Goal: Task Accomplishment & Management: Manage account settings

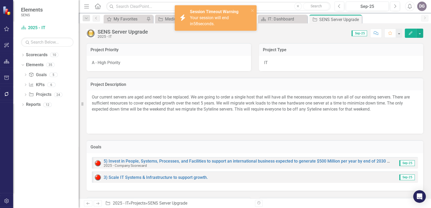
scroll to position [140, 0]
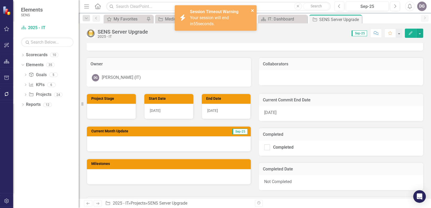
click at [253, 11] on icon "close" at bounding box center [252, 10] width 3 height 3
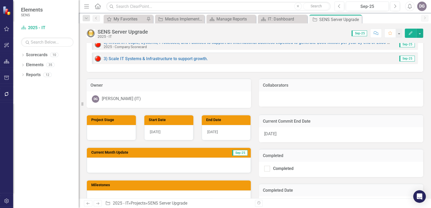
scroll to position [135, 0]
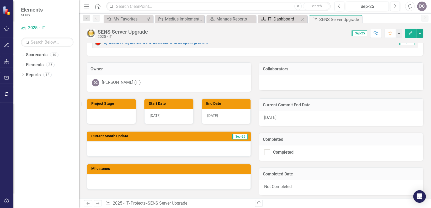
click at [280, 21] on div "IT: Dashboard" at bounding box center [284, 19] width 32 height 7
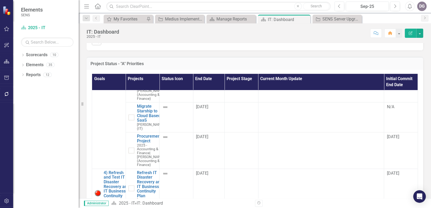
scroll to position [137, 0]
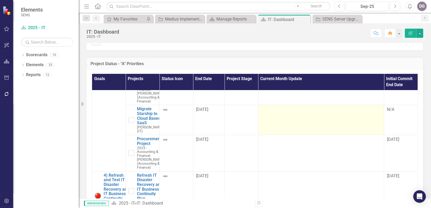
click at [300, 135] on td at bounding box center [321, 120] width 126 height 30
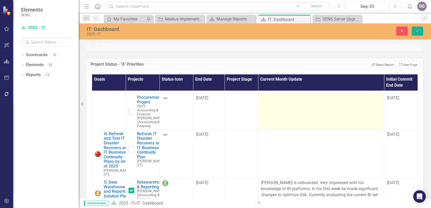
scroll to position [197, 0]
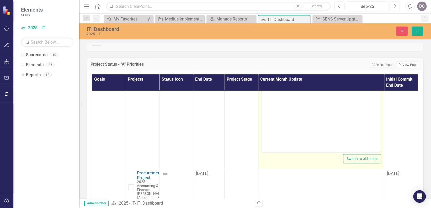
click at [317, 121] on body "Rich Text Area. Press ALT-0 for help." at bounding box center [321, 100] width 119 height 79
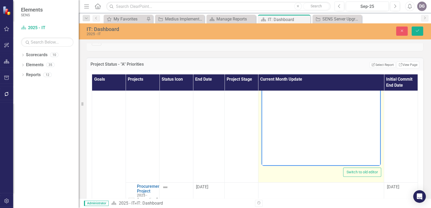
scroll to position [184, 0]
click at [268, 82] on p "MIgration has started. Application is installed and ready for testing." at bounding box center [321, 82] width 117 height 13
click at [310, 108] on body "Migration has started. Application is installed and ready for testing." at bounding box center [321, 113] width 119 height 79
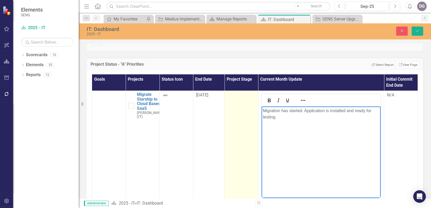
scroll to position [151, 0]
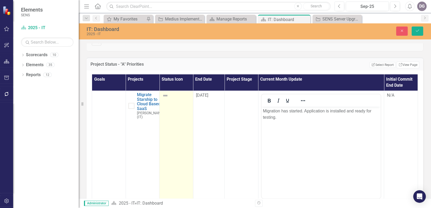
click at [164, 99] on img at bounding box center [165, 95] width 6 height 6
click at [163, 99] on img at bounding box center [165, 95] width 6 height 6
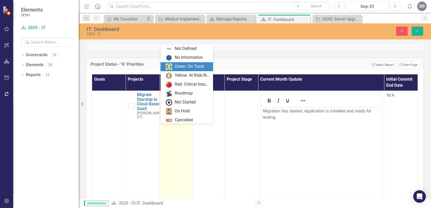
click at [197, 64] on div "Elements SENS Scorecard 2025 - IT Search Dropdown Scorecards 10 Dropdown 2025 -…" at bounding box center [215, 104] width 431 height 208
click at [191, 69] on div "Green: On Track" at bounding box center [189, 67] width 29 height 6
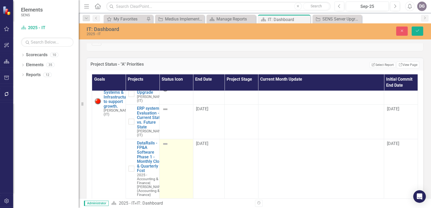
scroll to position [43, 0]
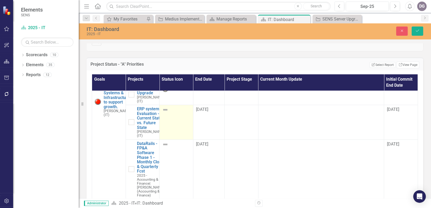
click at [163, 113] on img at bounding box center [165, 110] width 6 height 6
click at [173, 112] on icon at bounding box center [174, 112] width 3 height 2
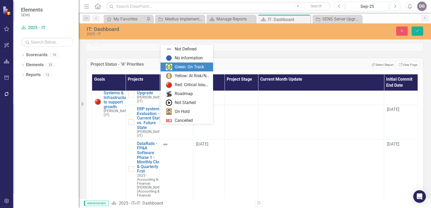
click at [191, 65] on div "Green: On Track" at bounding box center [189, 67] width 29 height 6
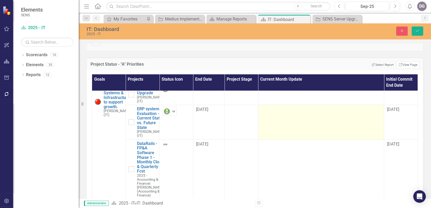
click at [285, 140] on td at bounding box center [321, 122] width 126 height 35
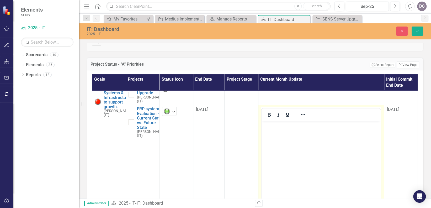
scroll to position [0, 0]
click at [289, 128] on p "Rich Text Area. Press ALT-0 for help." at bounding box center [321, 125] width 117 height 6
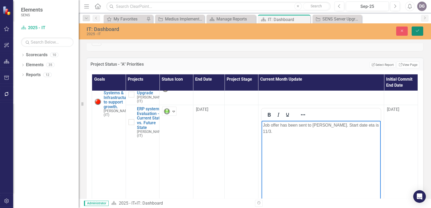
click at [420, 31] on button "Save" at bounding box center [418, 31] width 12 height 9
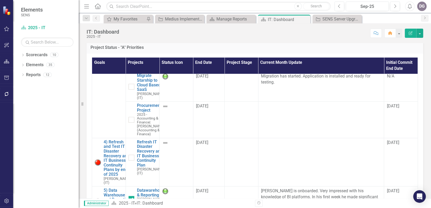
scroll to position [154, 0]
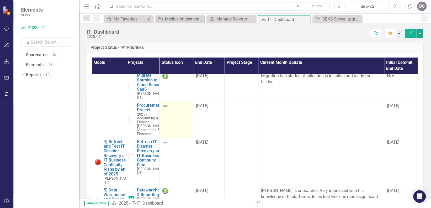
click at [162, 109] on img at bounding box center [165, 106] width 6 height 6
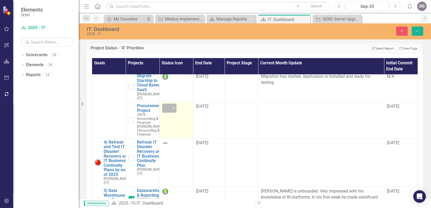
click at [173, 110] on icon "Expand" at bounding box center [173, 108] width 5 height 4
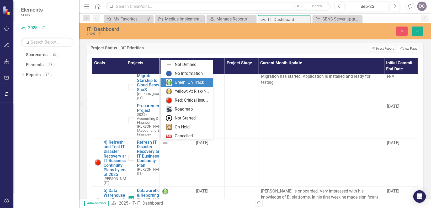
click at [197, 80] on div "Green: On Track" at bounding box center [189, 83] width 29 height 6
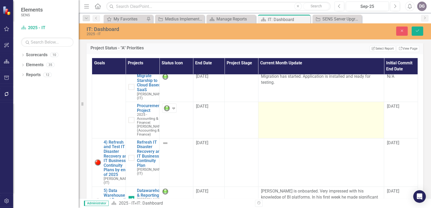
click at [280, 110] on div at bounding box center [321, 106] width 121 height 6
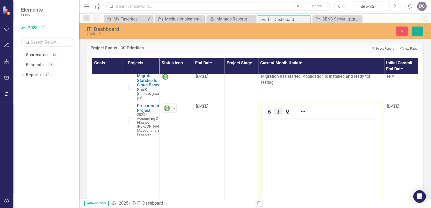
scroll to position [0, 0]
click at [280, 133] on body "Rich Text Area. Press ALT-0 for help." at bounding box center [321, 157] width 119 height 79
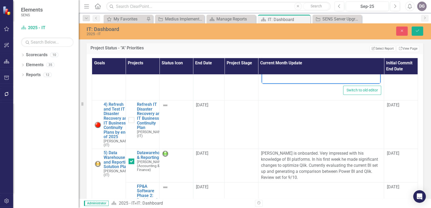
scroll to position [280, 0]
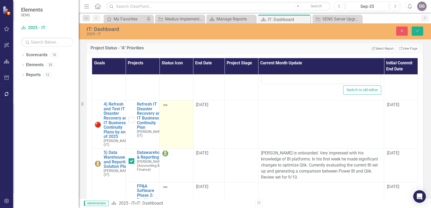
click at [164, 108] on img at bounding box center [165, 105] width 6 height 6
click at [171, 109] on icon "Expand" at bounding box center [173, 107] width 5 height 4
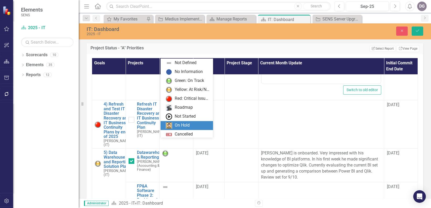
click at [191, 126] on div "On Hold" at bounding box center [188, 125] width 44 height 6
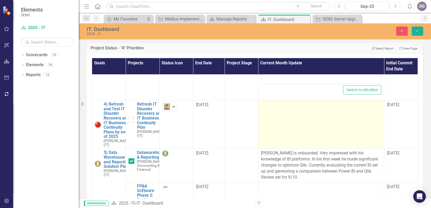
click at [290, 149] on td at bounding box center [321, 124] width 126 height 48
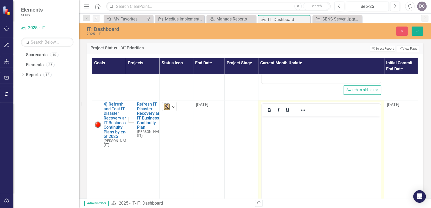
scroll to position [0, 0]
click at [294, 122] on p "Rich Text Area. Press ALT-0 for help." at bounding box center [321, 120] width 117 height 6
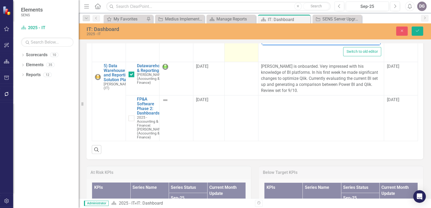
scroll to position [388, 0]
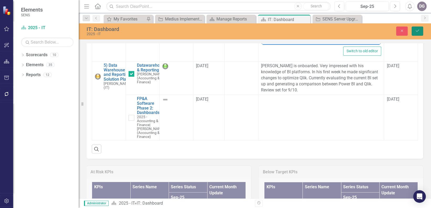
click at [416, 31] on icon "Save" at bounding box center [417, 31] width 5 height 4
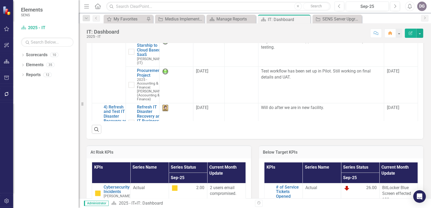
scroll to position [90, 0]
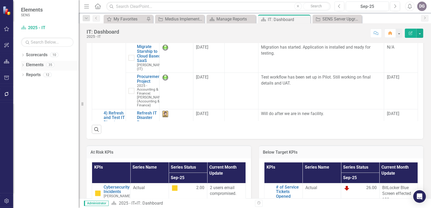
click at [23, 63] on div "Dropdown" at bounding box center [23, 65] width 4 height 4
click at [19, 76] on icon "Dropdown" at bounding box center [18, 75] width 4 height 3
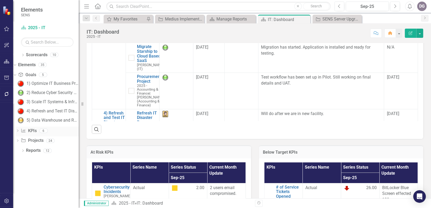
click at [19, 132] on icon "Dropdown" at bounding box center [18, 131] width 4 height 3
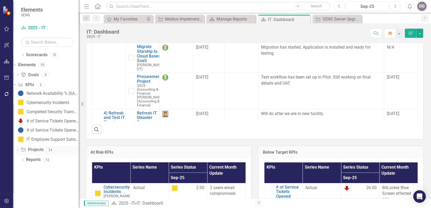
click at [25, 147] on div "Dropdown Project Projects 24" at bounding box center [47, 150] width 63 height 10
click at [19, 150] on icon "Dropdown" at bounding box center [18, 150] width 4 height 3
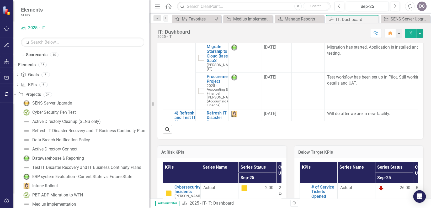
drag, startPoint x: 82, startPoint y: 106, endPoint x: 157, endPoint y: 112, distance: 74.8
click at [154, 112] on div "Resize" at bounding box center [152, 104] width 4 height 208
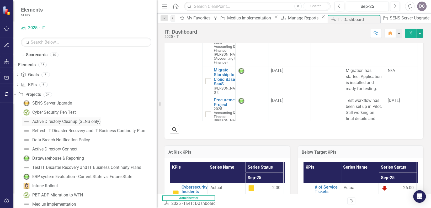
click at [64, 121] on div "Active Directory Cleanup (SENS only)" at bounding box center [66, 121] width 69 height 5
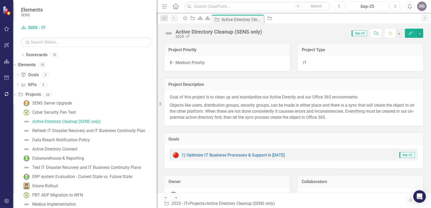
click at [338, 4] on icon "Previous" at bounding box center [339, 6] width 3 height 5
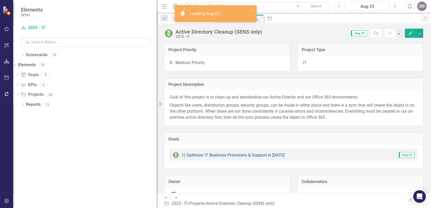
click at [396, 5] on icon "Next" at bounding box center [395, 6] width 3 height 5
click at [166, 35] on img at bounding box center [169, 33] width 8 height 8
click at [168, 34] on img at bounding box center [169, 33] width 8 height 8
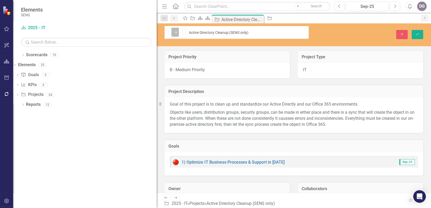
click at [175, 32] on icon "Expand" at bounding box center [176, 32] width 5 height 4
click at [417, 32] on icon "Save" at bounding box center [417, 34] width 5 height 4
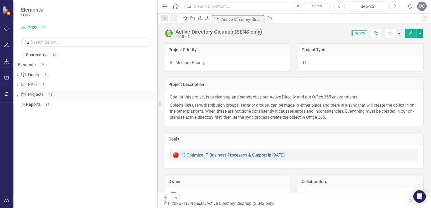
click at [19, 95] on icon "Dropdown" at bounding box center [18, 95] width 4 height 3
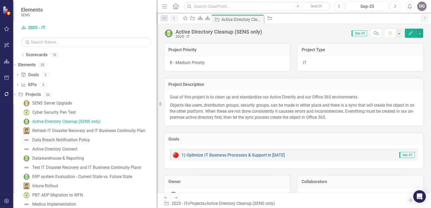
click at [73, 139] on div "Data Breach Notification Policy" at bounding box center [61, 140] width 58 height 5
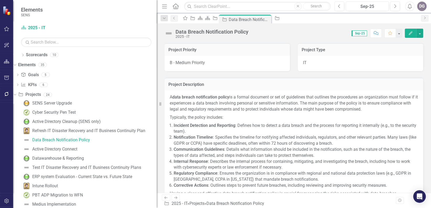
click at [168, 32] on img at bounding box center [169, 33] width 8 height 8
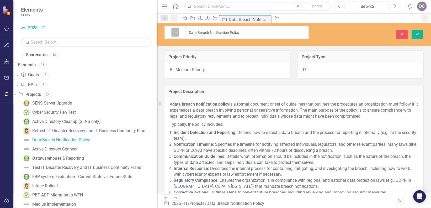
click at [179, 31] on icon "Expand" at bounding box center [176, 32] width 5 height 4
click at [418, 33] on button "Save" at bounding box center [418, 34] width 12 height 9
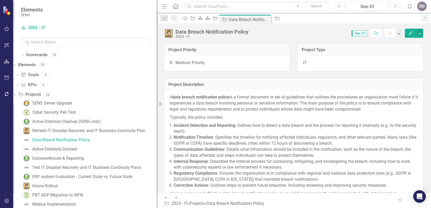
click at [53, 149] on div "Active Directory Connect" at bounding box center [54, 149] width 45 height 5
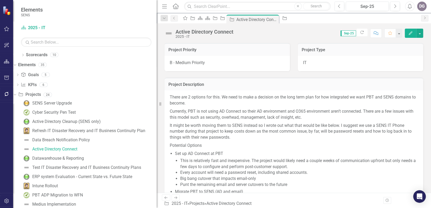
click at [167, 32] on img at bounding box center [169, 33] width 8 height 8
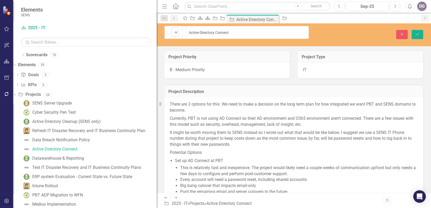
click at [177, 30] on icon "Expand" at bounding box center [176, 32] width 5 height 4
click at [416, 32] on icon "Save" at bounding box center [417, 34] width 5 height 4
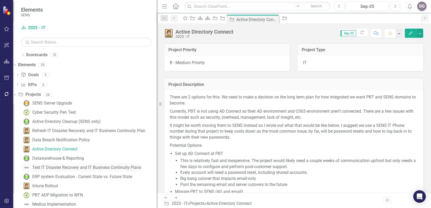
scroll to position [65, 0]
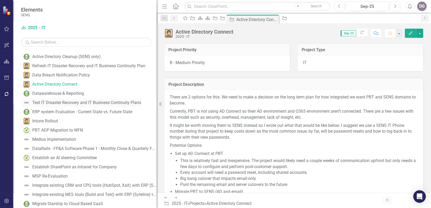
click at [75, 103] on div "Test IT Disaster Recovery and IT Business Continuity Plans" at bounding box center [86, 102] width 109 height 5
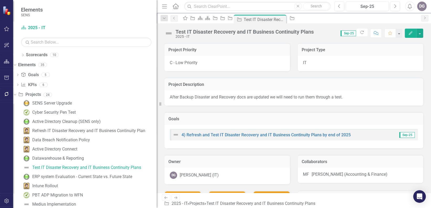
click at [169, 34] on img at bounding box center [169, 33] width 8 height 8
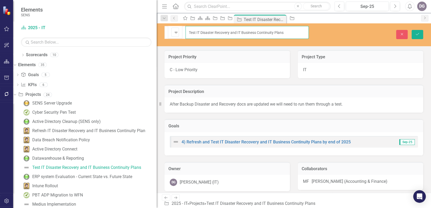
click at [186, 26] on input "Test IT Disaster Recovery and IT Business Continuity Plans" at bounding box center [247, 32] width 123 height 13
click at [178, 28] on div "Expand" at bounding box center [176, 32] width 5 height 9
click at [420, 30] on button "Save" at bounding box center [418, 34] width 12 height 9
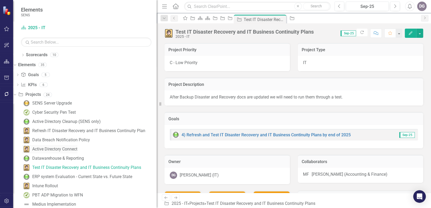
click at [58, 149] on div "Active Directory Connect" at bounding box center [54, 149] width 45 height 5
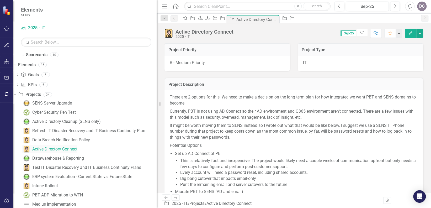
click at [58, 149] on div "Active Directory Connect" at bounding box center [54, 149] width 45 height 5
click at [171, 34] on img at bounding box center [169, 33] width 8 height 8
click at [170, 34] on img at bounding box center [169, 33] width 8 height 8
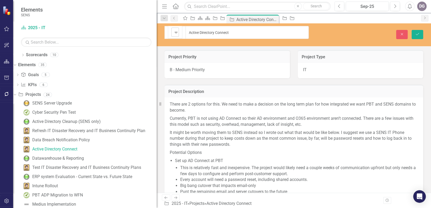
click at [176, 31] on icon "Expand" at bounding box center [176, 32] width 5 height 4
click at [418, 32] on icon "Save" at bounding box center [417, 34] width 5 height 4
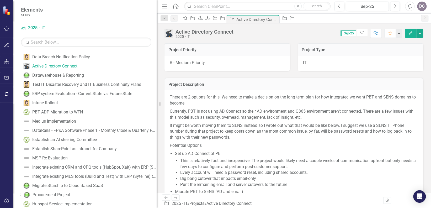
scroll to position [93, 0]
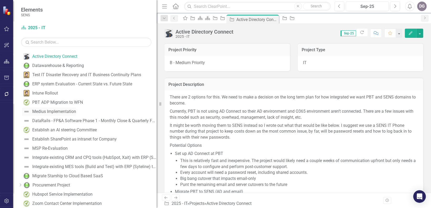
click at [72, 111] on div "Medius Implementation" at bounding box center [54, 111] width 44 height 5
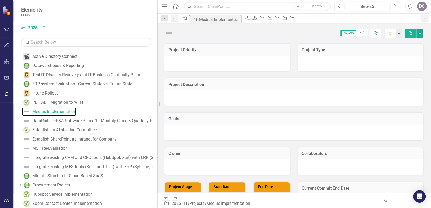
scroll to position [0, 0]
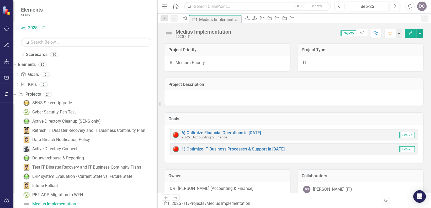
click at [171, 31] on img at bounding box center [169, 33] width 8 height 8
click at [170, 33] on img at bounding box center [169, 33] width 8 height 8
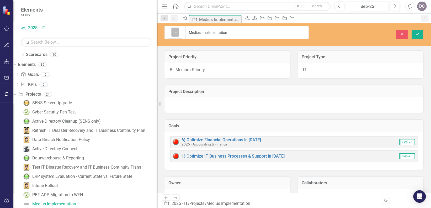
click at [177, 30] on icon "Expand" at bounding box center [176, 32] width 5 height 4
click at [417, 32] on icon "Save" at bounding box center [417, 34] width 5 height 4
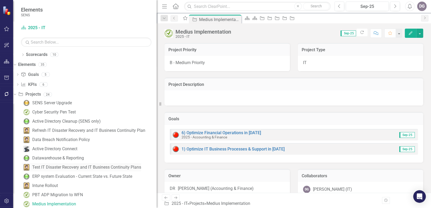
scroll to position [86, 0]
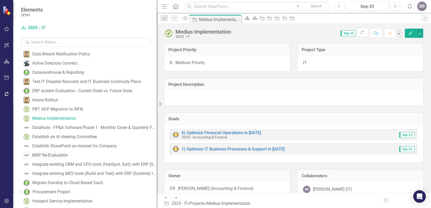
click at [61, 155] on div "MSP Re-Evaluation" at bounding box center [49, 155] width 35 height 5
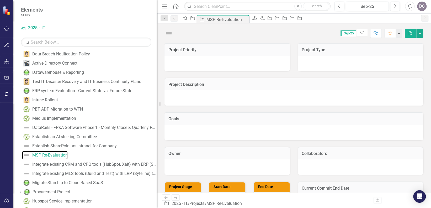
scroll to position [37, 0]
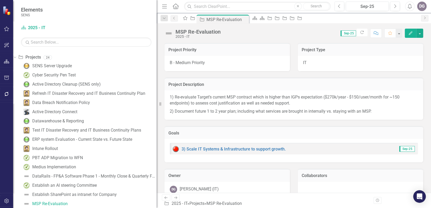
click at [167, 34] on img at bounding box center [169, 33] width 8 height 8
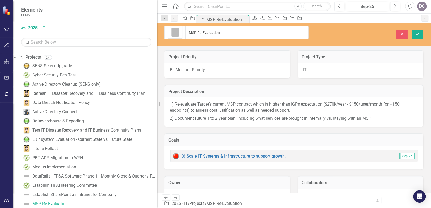
click at [177, 28] on div "Expand" at bounding box center [176, 32] width 5 height 9
click at [419, 32] on icon "Save" at bounding box center [417, 34] width 5 height 4
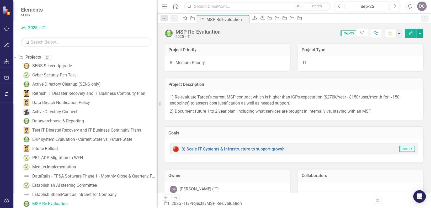
scroll to position [123, 0]
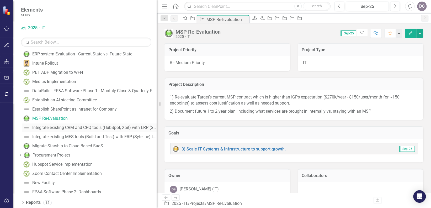
click at [69, 130] on link "Integrate existing CRM and CPQ tools (HubSpot, Xait) with ERP (Syteline)" at bounding box center [89, 127] width 135 height 8
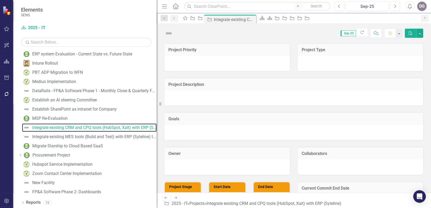
scroll to position [46, 0]
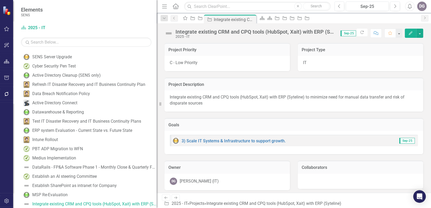
click at [171, 34] on img at bounding box center [169, 33] width 8 height 8
click at [168, 33] on img at bounding box center [169, 33] width 8 height 8
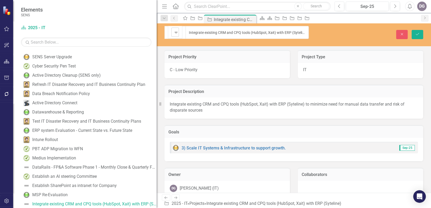
click at [175, 30] on icon "Expand" at bounding box center [176, 32] width 5 height 4
click at [416, 34] on button "Save" at bounding box center [418, 34] width 12 height 9
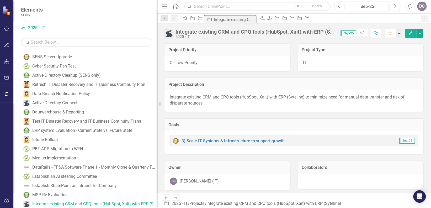
scroll to position [123, 0]
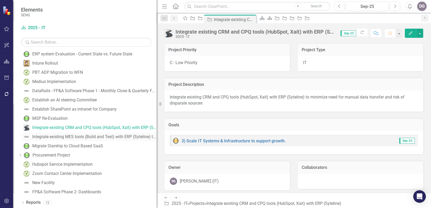
click at [80, 137] on div "Integrate existing MES tools (Build and Test) with ERP (Syteline) to minimize n…" at bounding box center [94, 136] width 124 height 5
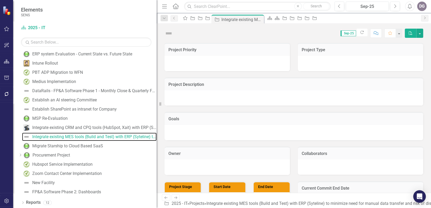
scroll to position [56, 0]
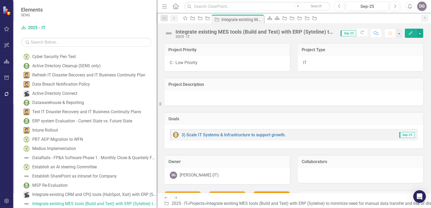
click at [169, 33] on img at bounding box center [169, 33] width 8 height 8
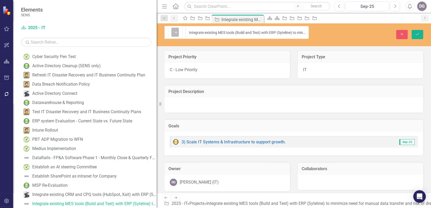
click at [177, 33] on div "Expand" at bounding box center [176, 32] width 5 height 9
click at [417, 32] on icon "Save" at bounding box center [417, 34] width 5 height 4
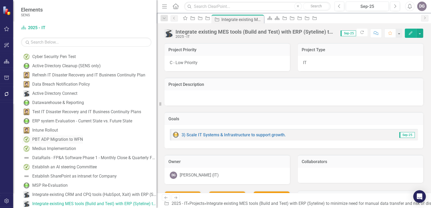
scroll to position [103, 0]
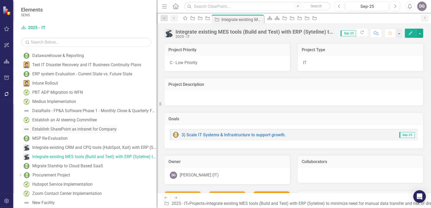
click at [88, 132] on link "Establish SharePoint as intranet for Company" at bounding box center [69, 129] width 95 height 8
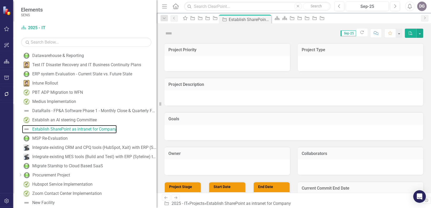
scroll to position [28, 0]
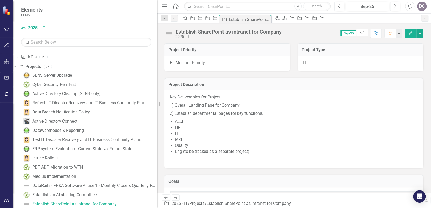
click at [168, 36] on img at bounding box center [169, 33] width 8 height 8
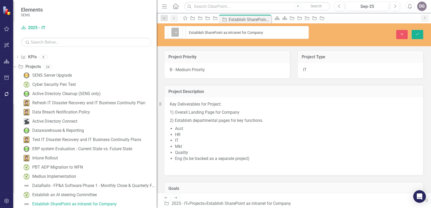
click at [175, 30] on icon "Expand" at bounding box center [176, 32] width 5 height 4
click at [415, 33] on button "Save" at bounding box center [418, 34] width 12 height 9
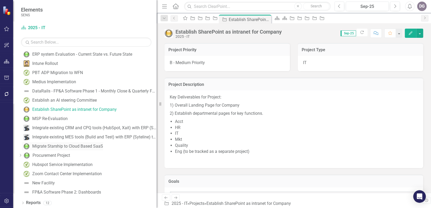
scroll to position [123, 0]
click at [55, 185] on link "New Facility" at bounding box center [38, 183] width 33 height 8
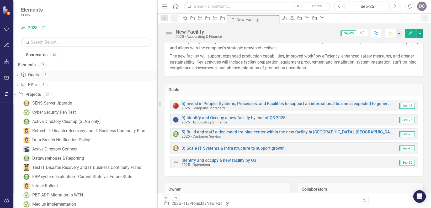
click at [26, 74] on icon "Goal" at bounding box center [23, 74] width 5 height 4
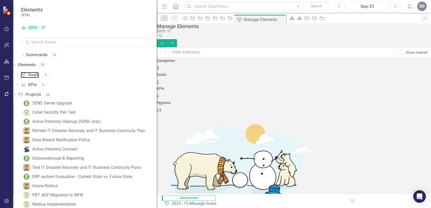
checkbox input "false"
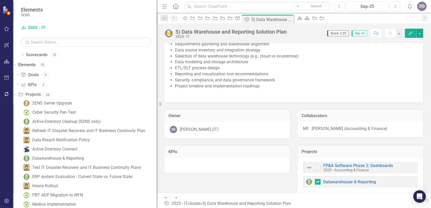
scroll to position [56, 0]
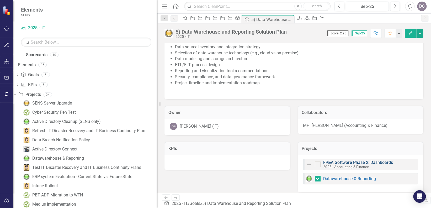
click at [349, 164] on link "FP&A Software Phase 2: Dashboards" at bounding box center [358, 162] width 70 height 5
